Goal: Browse casually: Explore the website without a specific task or goal

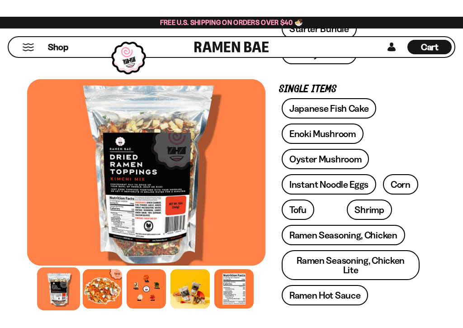
scroll to position [466, 0]
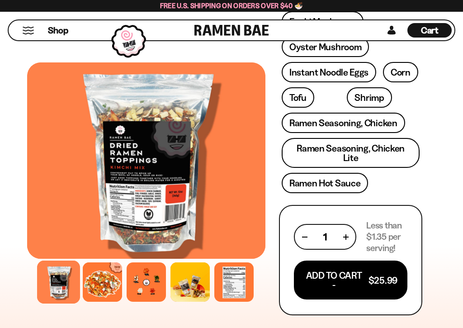
click at [61, 282] on div at bounding box center [58, 282] width 43 height 43
click at [103, 281] on div at bounding box center [102, 281] width 39 height 39
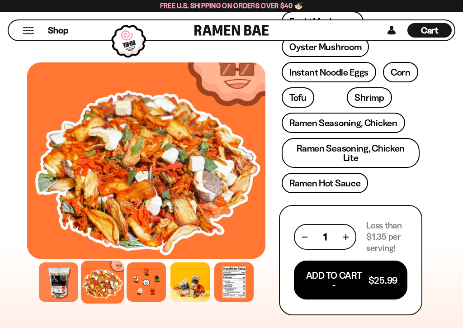
click at [146, 285] on div at bounding box center [146, 281] width 39 height 39
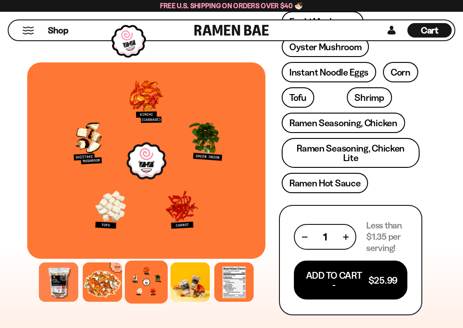
click at [199, 280] on div at bounding box center [190, 281] width 39 height 39
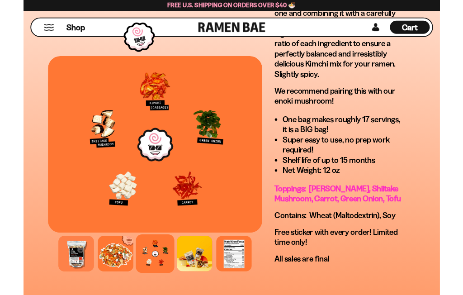
scroll to position [471, 0]
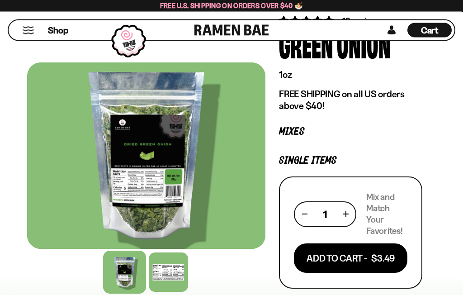
scroll to position [79, 0]
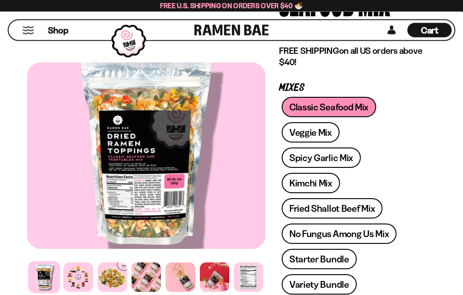
scroll to position [156, 0]
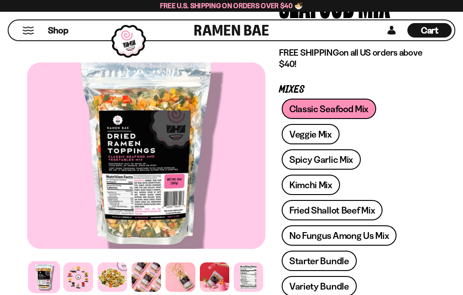
click at [84, 276] on div at bounding box center [77, 276] width 29 height 29
